Goal: Task Accomplishment & Management: Complete application form

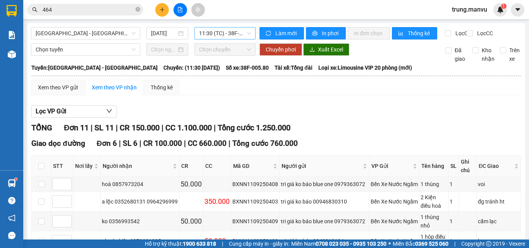
click at [204, 35] on span "11:30 (TC) - 38F-005.80" at bounding box center [225, 33] width 52 height 12
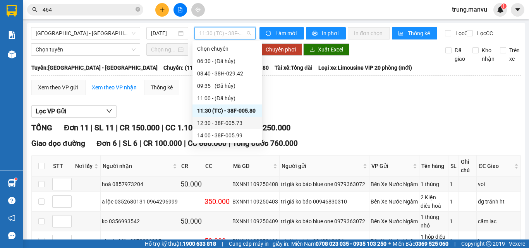
click at [235, 119] on div "12:30 - 38F-005.73" at bounding box center [227, 123] width 60 height 9
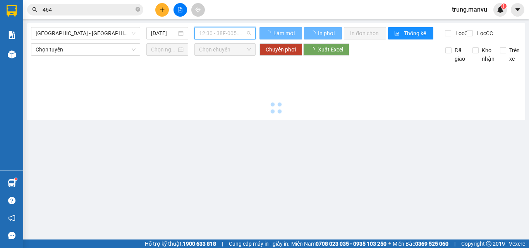
click at [235, 37] on span "12:30 - 38F-005.73" at bounding box center [225, 33] width 52 height 12
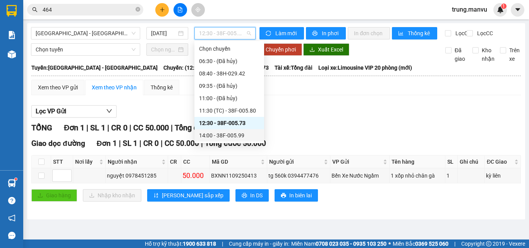
drag, startPoint x: 226, startPoint y: 127, endPoint x: 234, endPoint y: 123, distance: 8.7
click at [226, 131] on div "14:00 - 38F-005.99" at bounding box center [229, 135] width 60 height 9
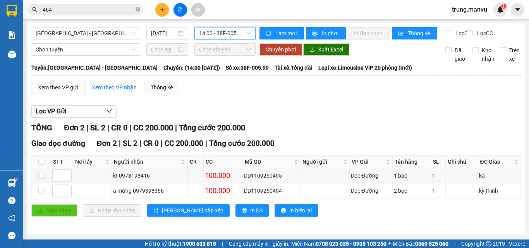
scroll to position [5, 0]
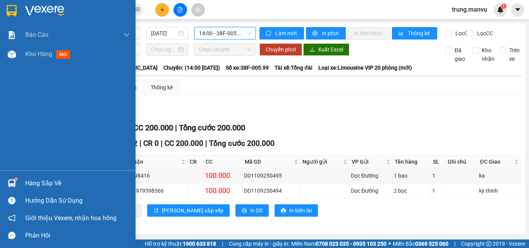
click at [17, 7] on div at bounding box center [12, 11] width 14 height 14
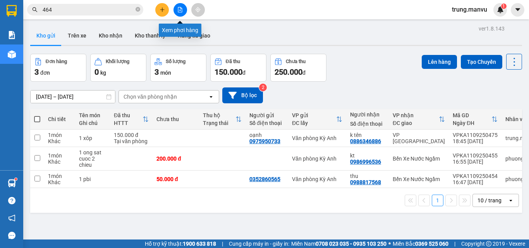
click at [182, 7] on button at bounding box center [180, 10] width 14 height 14
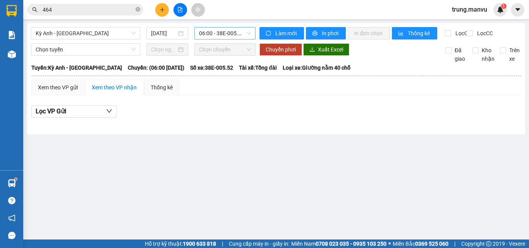
click at [218, 35] on span "06:00 - 38E-005.52" at bounding box center [225, 33] width 52 height 12
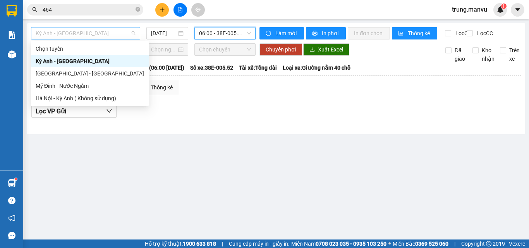
click at [101, 34] on span "Kỳ Anh - [GEOGRAPHIC_DATA]" at bounding box center [86, 33] width 100 height 12
click at [75, 76] on div "[GEOGRAPHIC_DATA] - [GEOGRAPHIC_DATA]" at bounding box center [90, 73] width 108 height 9
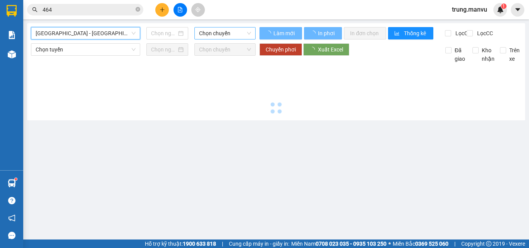
type input "[DATE]"
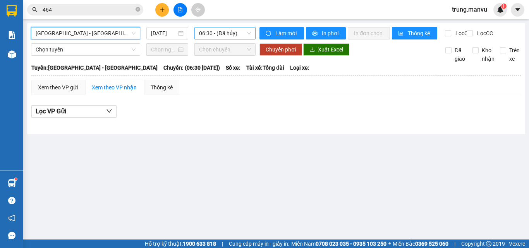
click at [222, 34] on span "06:30 - (Đã hủy)" at bounding box center [225, 33] width 52 height 12
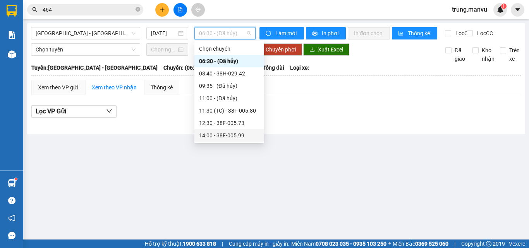
click at [241, 135] on div "14:00 - 38F-005.99" at bounding box center [229, 135] width 60 height 9
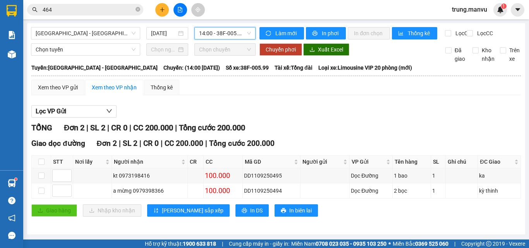
scroll to position [5, 0]
click at [221, 31] on span "14:00 - 38F-005.99" at bounding box center [225, 33] width 52 height 12
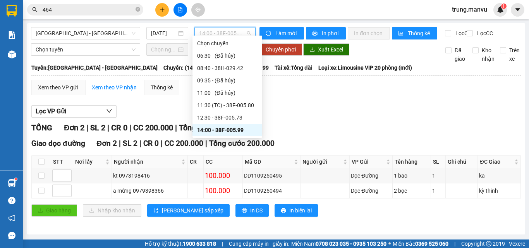
scroll to position [77, 0]
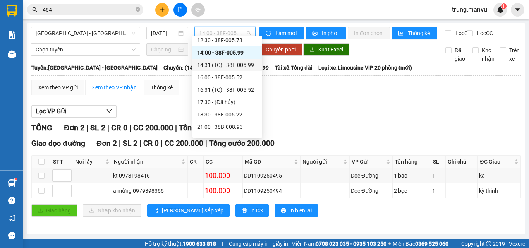
click at [243, 66] on div "14:31 (TC) - 38F-005.99" at bounding box center [227, 65] width 60 height 9
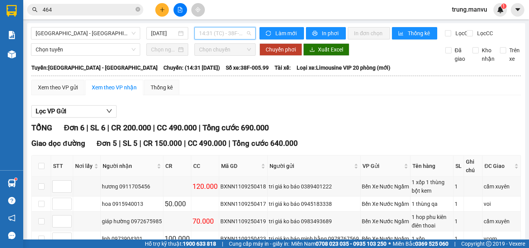
click at [229, 34] on span "14:31 (TC) - 38F-005.99" at bounding box center [225, 33] width 52 height 12
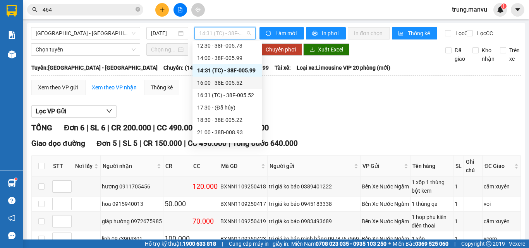
click at [310, 118] on div "Lọc VP Gửi" at bounding box center [275, 111] width 489 height 13
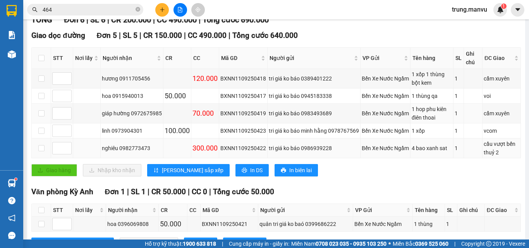
scroll to position [147, 0]
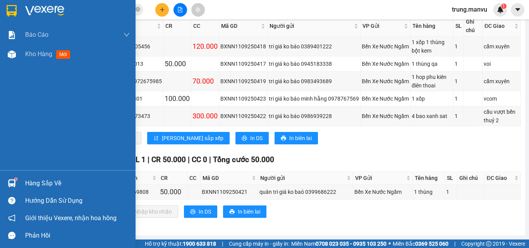
click at [9, 9] on img at bounding box center [12, 11] width 10 height 12
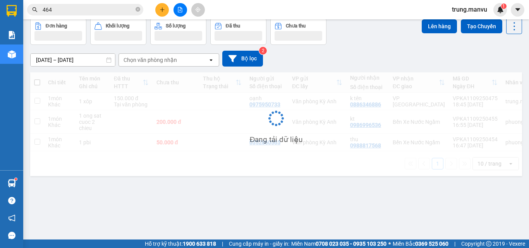
scroll to position [36, 0]
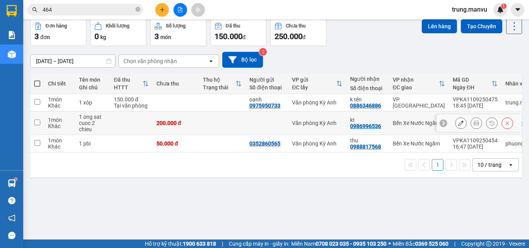
click at [70, 120] on div "1 món" at bounding box center [59, 120] width 23 height 6
checkbox input "true"
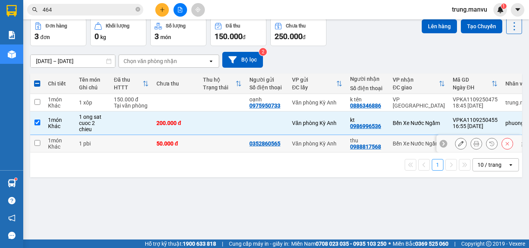
click at [48, 142] on div "1 món" at bounding box center [59, 140] width 23 height 6
checkbox input "true"
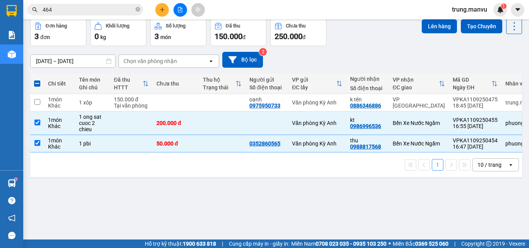
scroll to position [0, 0]
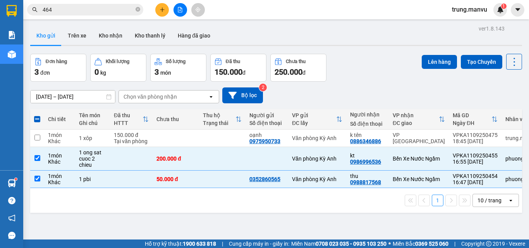
click at [168, 10] on button at bounding box center [162, 10] width 14 height 14
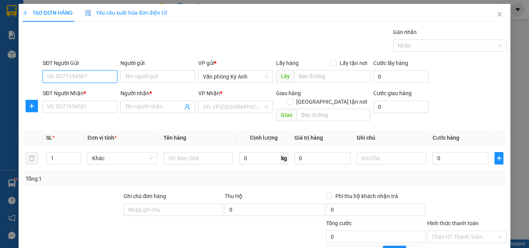
click at [79, 75] on input "SĐT Người Gửi" at bounding box center [80, 76] width 75 height 12
type input "0"
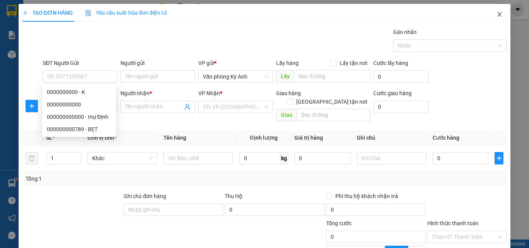
click at [498, 14] on span "Close" at bounding box center [499, 15] width 22 height 22
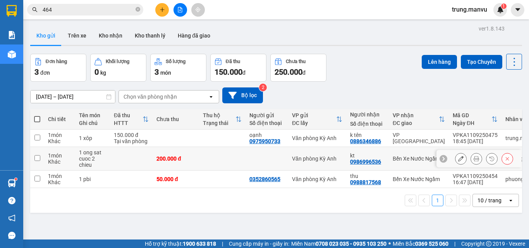
click at [351, 163] on div "0986996536" at bounding box center [365, 162] width 31 height 6
click at [334, 192] on div "1 10 / trang open" at bounding box center [275, 200] width 491 height 25
click at [348, 160] on td "kt 0986996536" at bounding box center [367, 159] width 43 height 24
checkbox input "true"
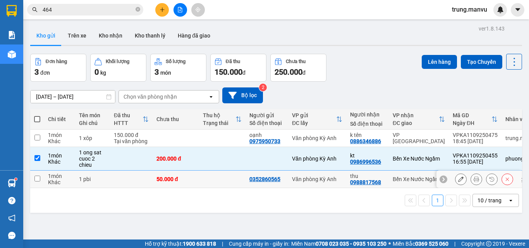
click at [336, 177] on div "Văn phòng Kỳ Anh" at bounding box center [317, 179] width 50 height 6
checkbox input "true"
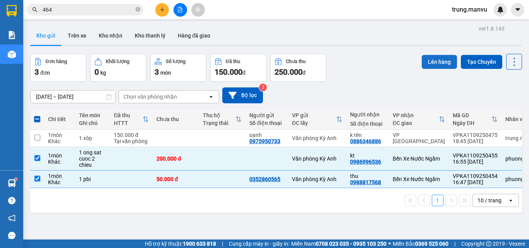
click at [433, 58] on button "Lên hàng" at bounding box center [438, 62] width 35 height 14
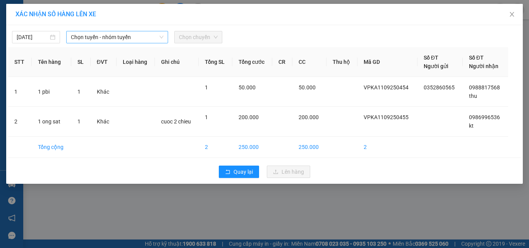
click at [91, 38] on span "Chọn tuyến - nhóm tuyến" at bounding box center [117, 37] width 92 height 12
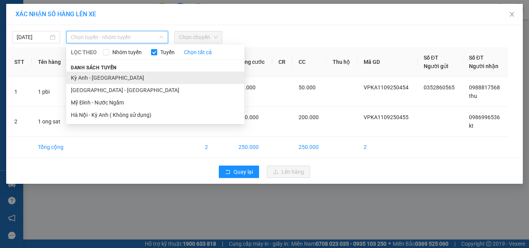
click at [104, 79] on li "Kỳ Anh - [GEOGRAPHIC_DATA]" at bounding box center [155, 78] width 178 height 12
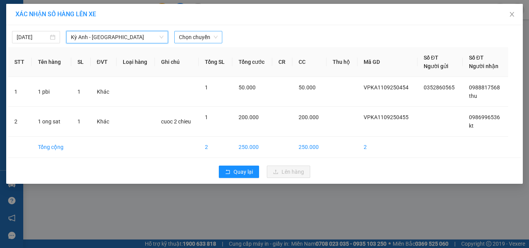
click at [195, 37] on span "Chọn chuyến" at bounding box center [198, 37] width 39 height 12
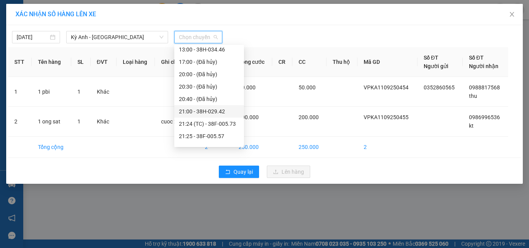
scroll to position [99, 0]
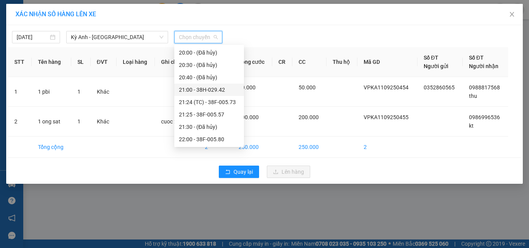
click at [222, 89] on div "21:00 - 38H-029.42" at bounding box center [209, 90] width 60 height 9
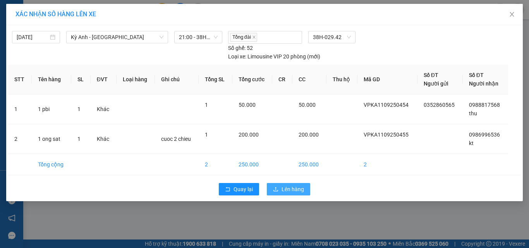
drag, startPoint x: 285, startPoint y: 187, endPoint x: 281, endPoint y: 188, distance: 4.2
click at [285, 187] on span "Lên hàng" at bounding box center [292, 189] width 22 height 9
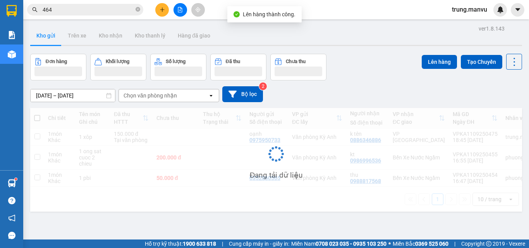
click at [230, 220] on div "ver 1.8.143 Kho gửi Trên xe Kho nhận Kho thanh [PERSON_NAME] đã giao Đơn hàng K…" at bounding box center [276, 147] width 498 height 248
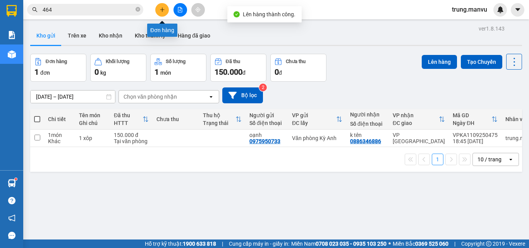
click at [157, 12] on button at bounding box center [162, 10] width 14 height 14
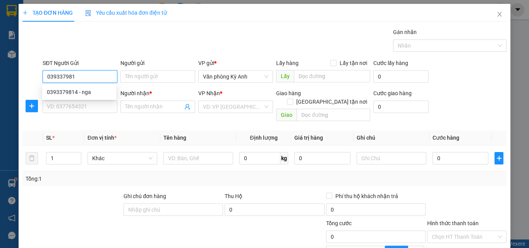
type input "0393379814"
click at [89, 94] on div "0393379814 - nga" at bounding box center [79, 92] width 65 height 9
type input "nga"
type input "0393379814"
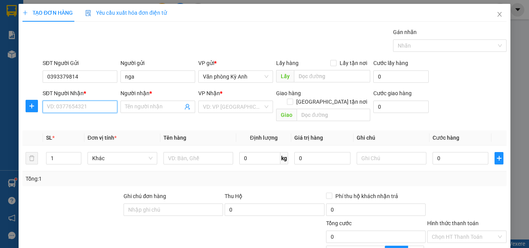
click at [92, 109] on input "SĐT Người Nhận *" at bounding box center [80, 107] width 75 height 12
click at [98, 122] on div "0964301573 - yen" at bounding box center [79, 122] width 65 height 9
type input "0964301573"
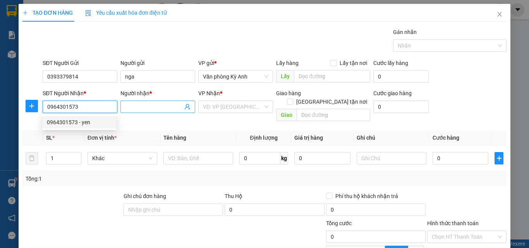
type input "yen"
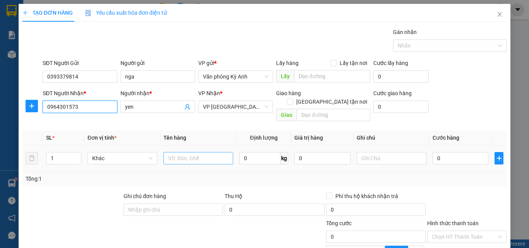
type input "0964301573"
click at [184, 152] on input "text" at bounding box center [198, 158] width 70 height 12
type input "1 xop"
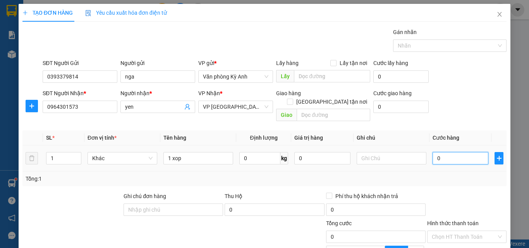
click at [464, 152] on input "0" at bounding box center [460, 158] width 56 height 12
type input "1"
type input "10"
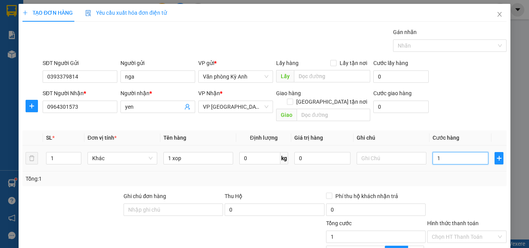
type input "10"
type input "100"
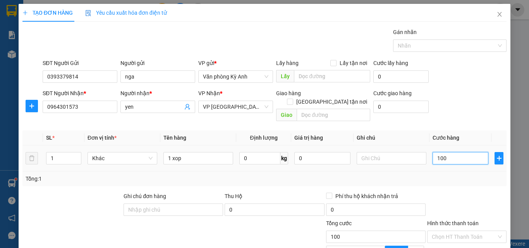
type input "1.000"
type input "10.000"
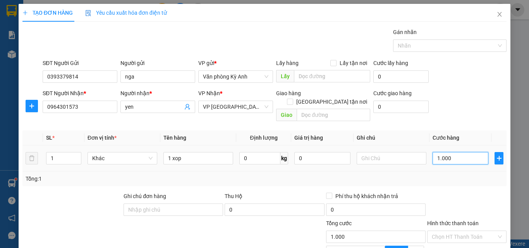
type input "10.000"
type input "100.000"
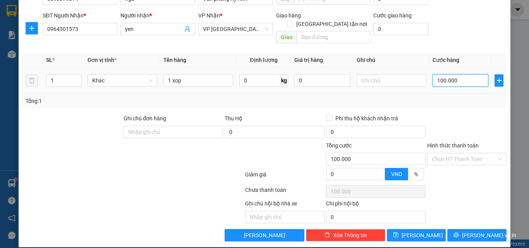
click at [460, 74] on input "100.000" at bounding box center [460, 80] width 56 height 12
type input "7"
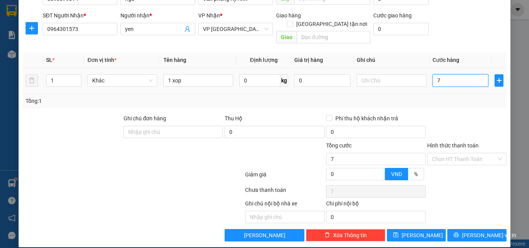
type input "70"
type input "7.000"
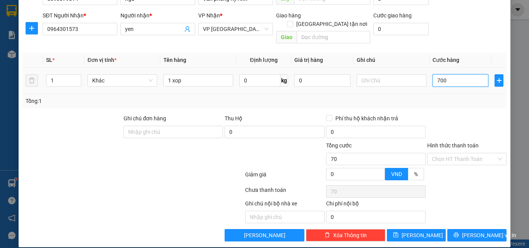
type input "7.000"
type input "70.000"
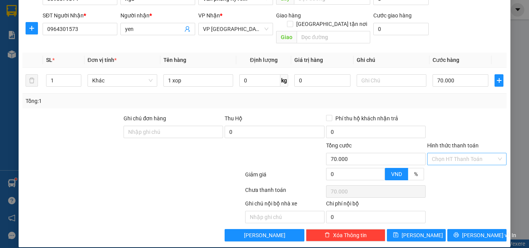
click at [454, 153] on input "Hình thức thanh toán" at bounding box center [464, 159] width 65 height 12
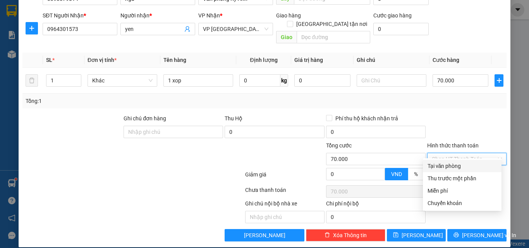
click at [461, 170] on div "Tại văn phòng" at bounding box center [461, 166] width 69 height 9
type input "0"
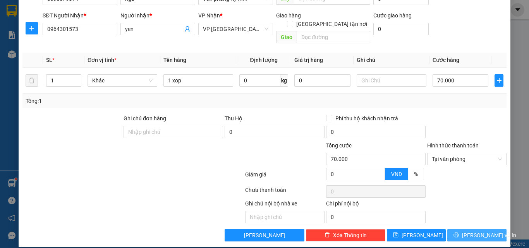
click at [466, 231] on span "[PERSON_NAME] và In" at bounding box center [489, 235] width 54 height 9
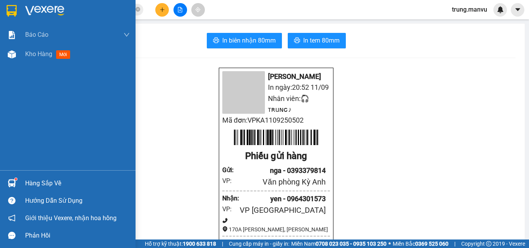
click at [19, 12] on div at bounding box center [67, 12] width 135 height 25
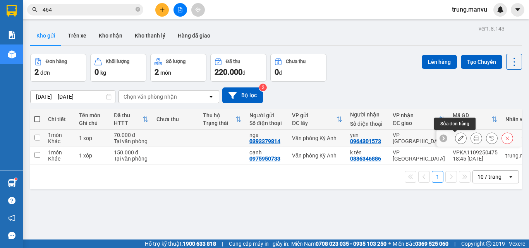
click at [458, 138] on icon at bounding box center [460, 137] width 5 height 5
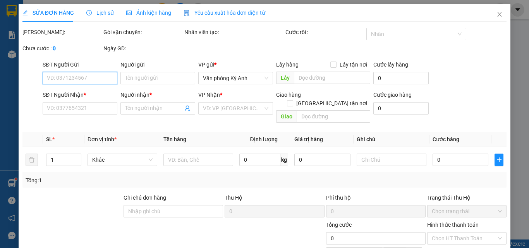
type input "0393379814"
type input "nga"
type input "0964301573"
type input "yen"
type input "70.000"
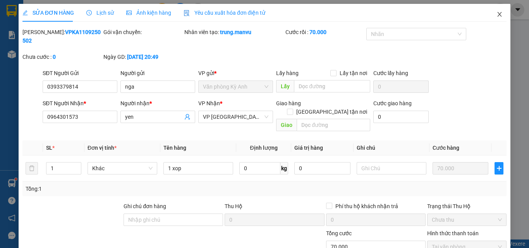
click at [496, 15] on icon "close" at bounding box center [499, 14] width 6 height 6
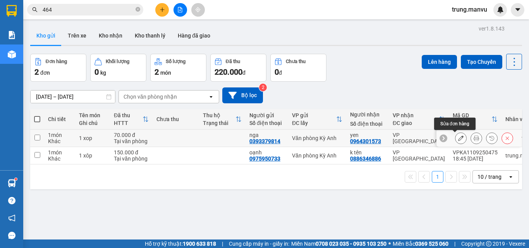
click at [458, 138] on icon at bounding box center [460, 137] width 5 height 5
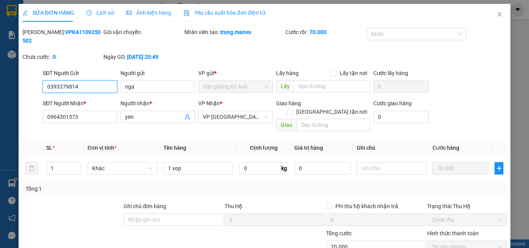
type input "0393379814"
type input "nga"
type input "0964301573"
type input "yen"
type input "70.000"
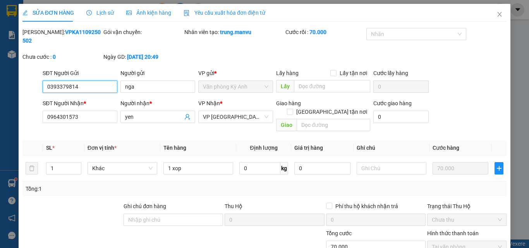
scroll to position [79, 0]
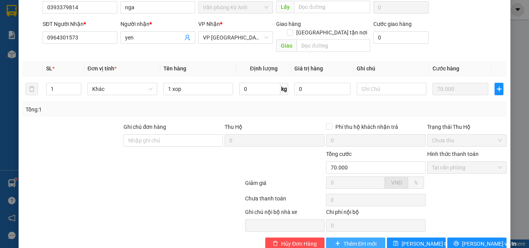
click at [353, 238] on button "Thêm ĐH mới" at bounding box center [355, 244] width 59 height 12
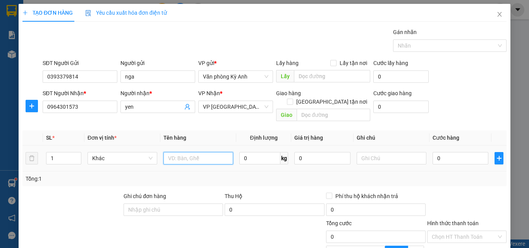
click at [222, 152] on input "text" at bounding box center [198, 158] width 70 height 12
type input "2 kiên"
click at [448, 152] on input "0" at bounding box center [460, 158] width 56 height 12
type input "1"
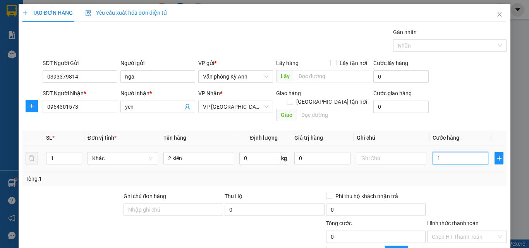
type input "1"
type input "10"
type input "100"
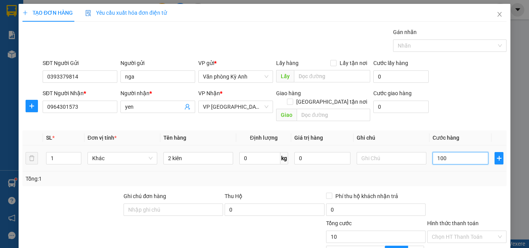
type input "100"
type input "1.000"
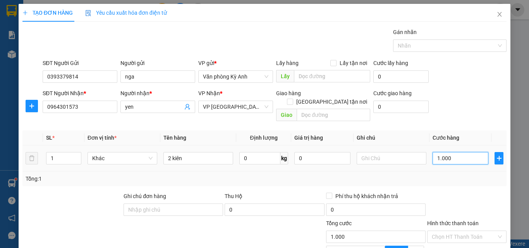
type input "10.000"
type input "100.000"
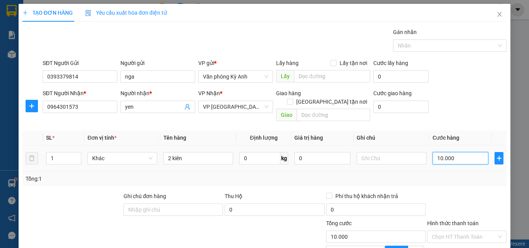
type input "100.000"
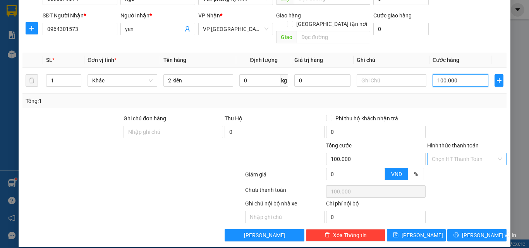
type input "100.000"
click at [472, 154] on input "Hình thức thanh toán" at bounding box center [464, 159] width 65 height 12
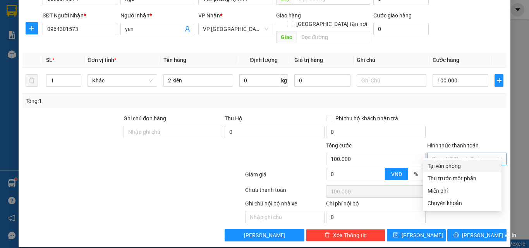
click at [452, 164] on div "Tại văn phòng" at bounding box center [461, 166] width 69 height 9
type input "0"
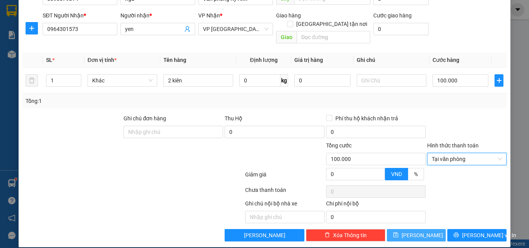
click at [419, 231] on span "[PERSON_NAME]" at bounding box center [421, 235] width 41 height 9
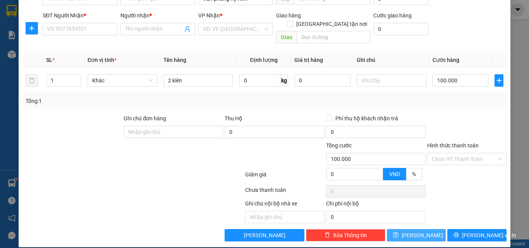
type input "0"
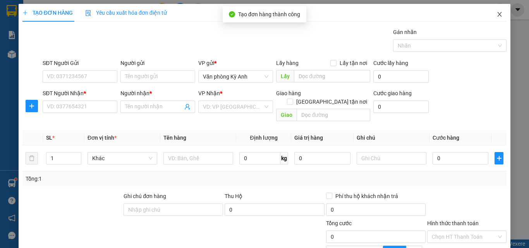
click at [497, 13] on span "Close" at bounding box center [499, 15] width 22 height 22
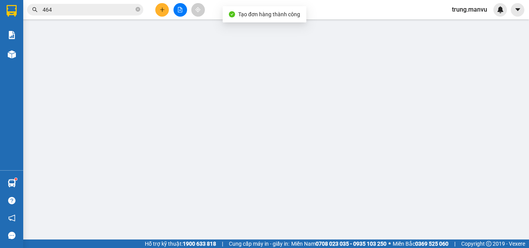
type input "0393379814"
type input "nga"
type input "0964301573"
type input "yen"
type input "70.000"
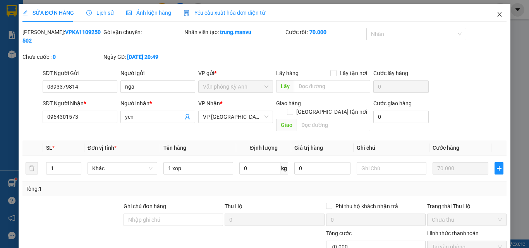
click at [496, 14] on icon "close" at bounding box center [499, 14] width 6 height 6
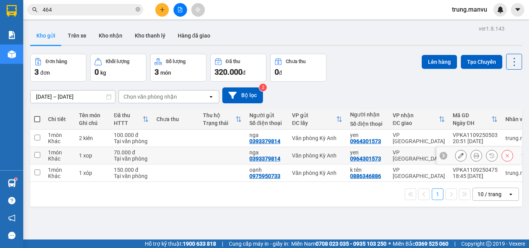
click at [504, 157] on icon at bounding box center [506, 155] width 5 height 5
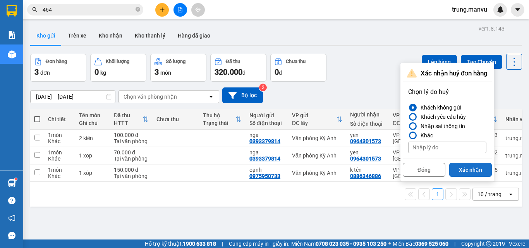
click at [466, 166] on button "Xác nhận" at bounding box center [470, 170] width 43 height 14
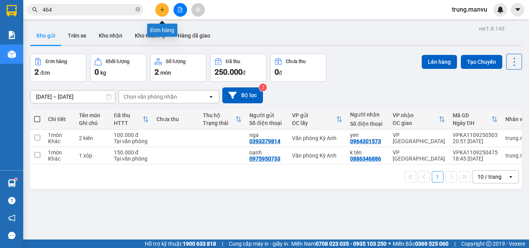
click at [164, 10] on icon "plus" at bounding box center [161, 9] width 5 height 5
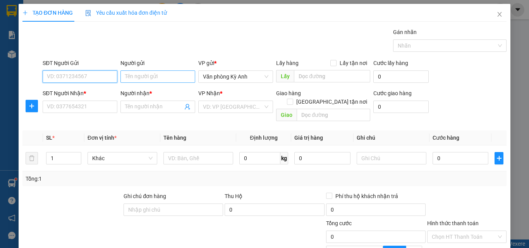
type input "0"
type input "0918039229"
click at [93, 92] on div "0918039229 - tây" at bounding box center [79, 92] width 65 height 9
type input "tây"
type input "0918039229"
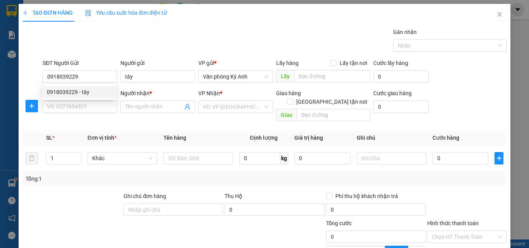
click at [79, 115] on div "SĐT Người Nhận * VD: 0377654321" at bounding box center [80, 102] width 75 height 27
click at [79, 109] on input "SĐT Người Nhận *" at bounding box center [80, 107] width 75 height 12
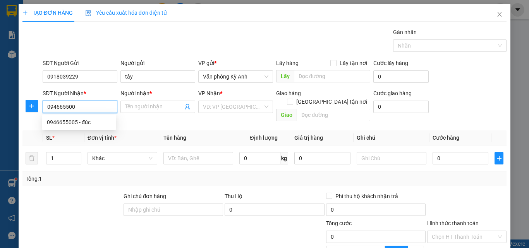
type input "0946655005"
click at [81, 123] on div "0946655005 - đúc" at bounding box center [79, 122] width 65 height 9
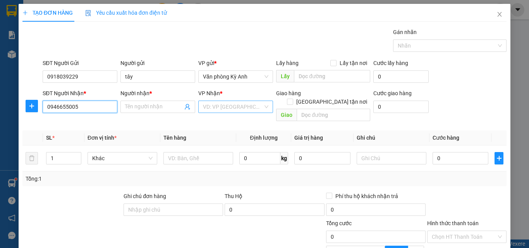
type input "đúc"
type input "0946655005"
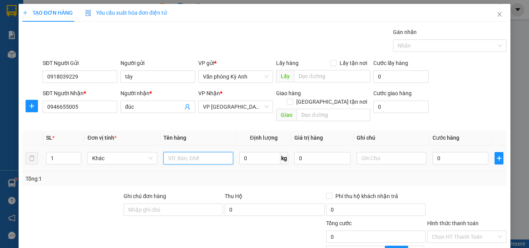
click at [207, 152] on input "text" at bounding box center [198, 158] width 70 height 12
type input "1 hs"
click at [440, 152] on input "0" at bounding box center [460, 158] width 56 height 12
type input "5"
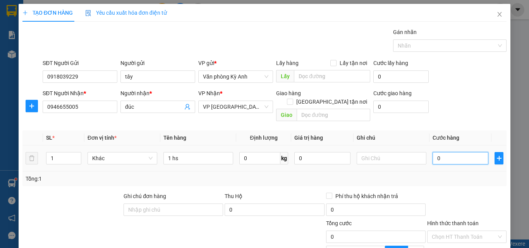
type input "5"
type input "50"
type input "500"
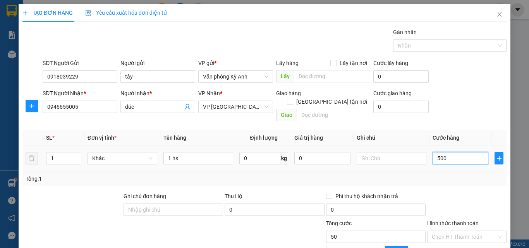
type input "500"
type input "5.000"
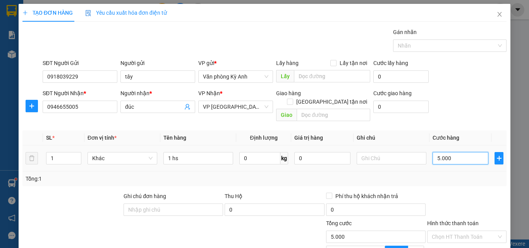
type input "50.000"
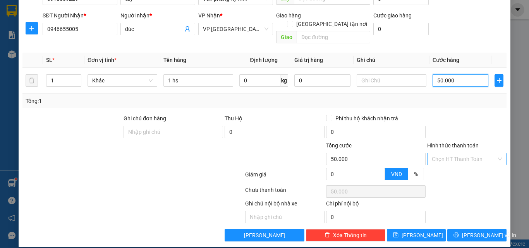
type input "50.000"
click at [459, 153] on input "Hình thức thanh toán" at bounding box center [464, 159] width 65 height 12
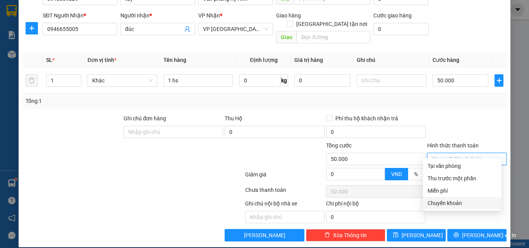
drag, startPoint x: 449, startPoint y: 200, endPoint x: 442, endPoint y: 172, distance: 29.4
click at [448, 199] on div "Chuyển khoản" at bounding box center [461, 203] width 69 height 9
type input "0"
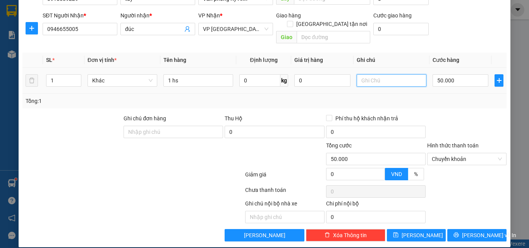
click at [382, 74] on input "text" at bounding box center [391, 80] width 70 height 12
type input "ck [PERSON_NAME] 20h57"
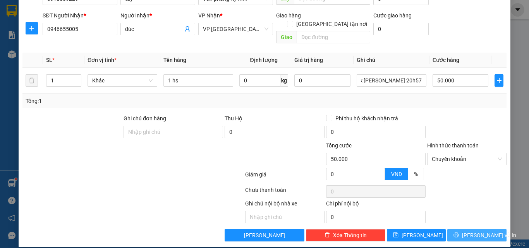
click at [474, 231] on span "[PERSON_NAME] và In" at bounding box center [489, 235] width 54 height 9
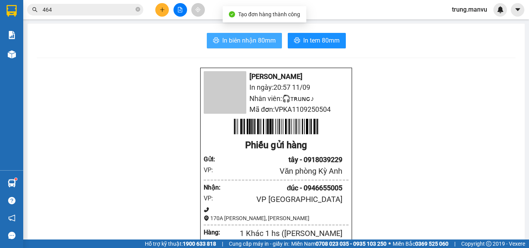
click at [247, 41] on span "In biên nhận 80mm" at bounding box center [248, 41] width 53 height 10
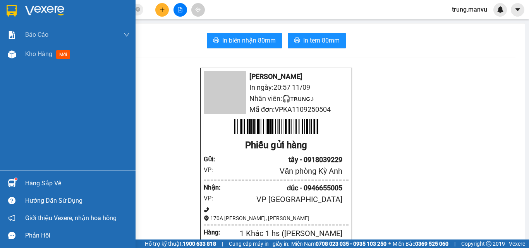
click at [4, 9] on div at bounding box center [67, 12] width 135 height 25
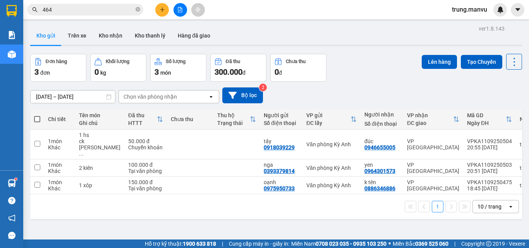
click at [176, 14] on button at bounding box center [180, 10] width 14 height 14
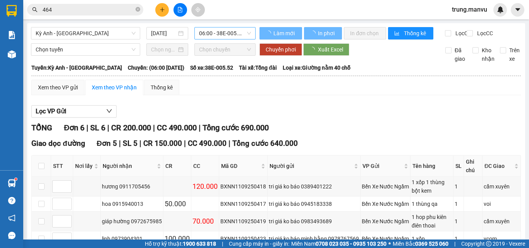
click at [214, 32] on span "06:00 - 38E-005.52" at bounding box center [225, 33] width 52 height 12
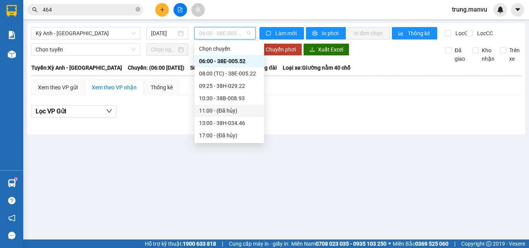
scroll to position [60, 0]
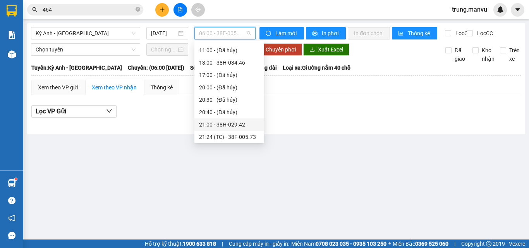
click at [239, 126] on div "21:00 - 38H-029.42" at bounding box center [229, 124] width 60 height 9
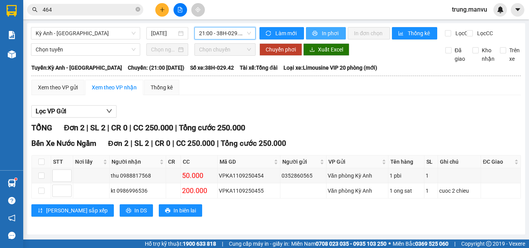
click at [329, 33] on span "In phơi" at bounding box center [331, 33] width 18 height 9
click at [322, 31] on span "In phơi" at bounding box center [331, 33] width 18 height 9
click at [324, 36] on span "In phơi" at bounding box center [331, 33] width 18 height 9
